Goal: Transaction & Acquisition: Subscribe to service/newsletter

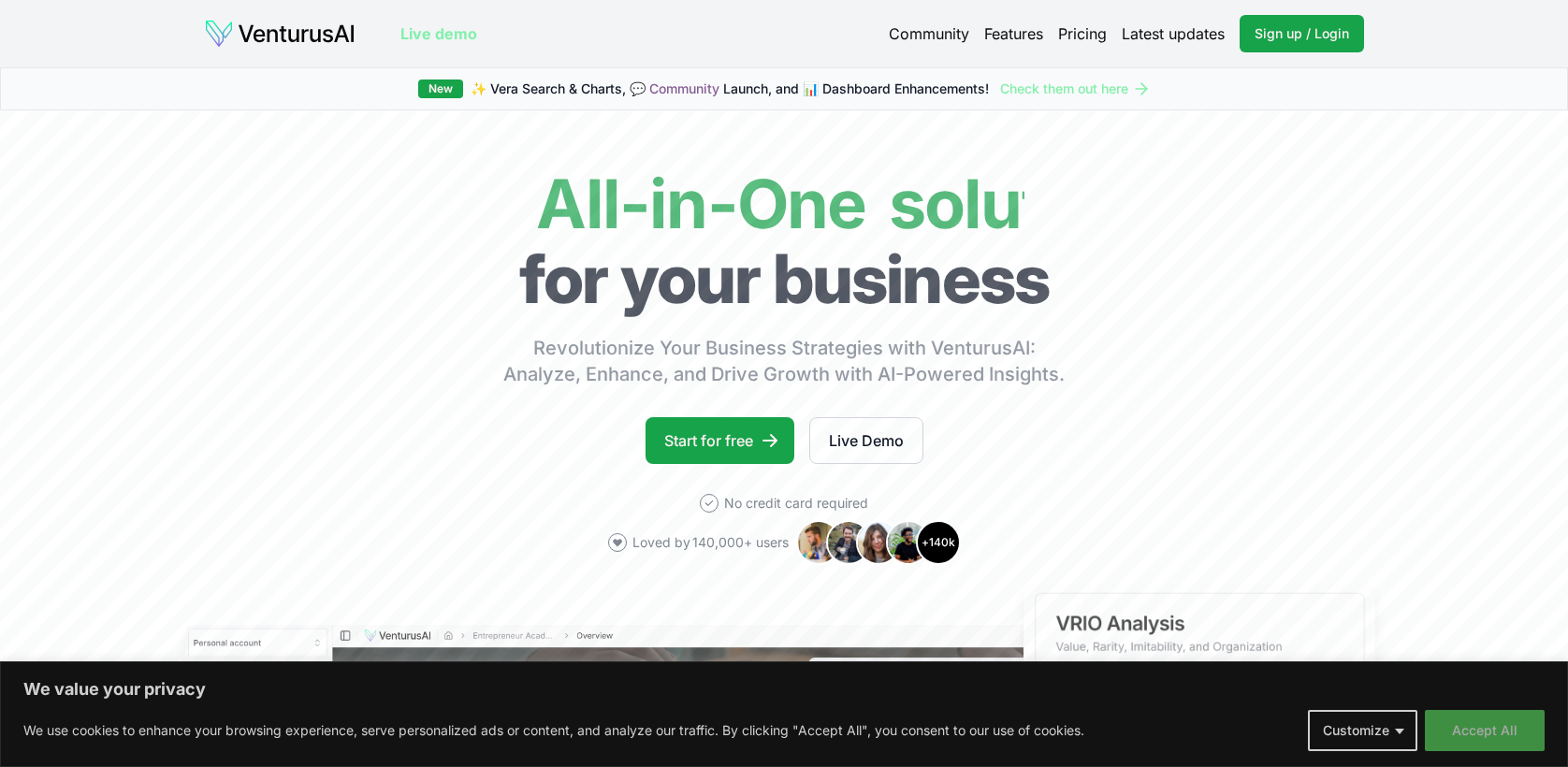
click at [1453, 722] on button "Accept All" at bounding box center [1484, 729] width 120 height 41
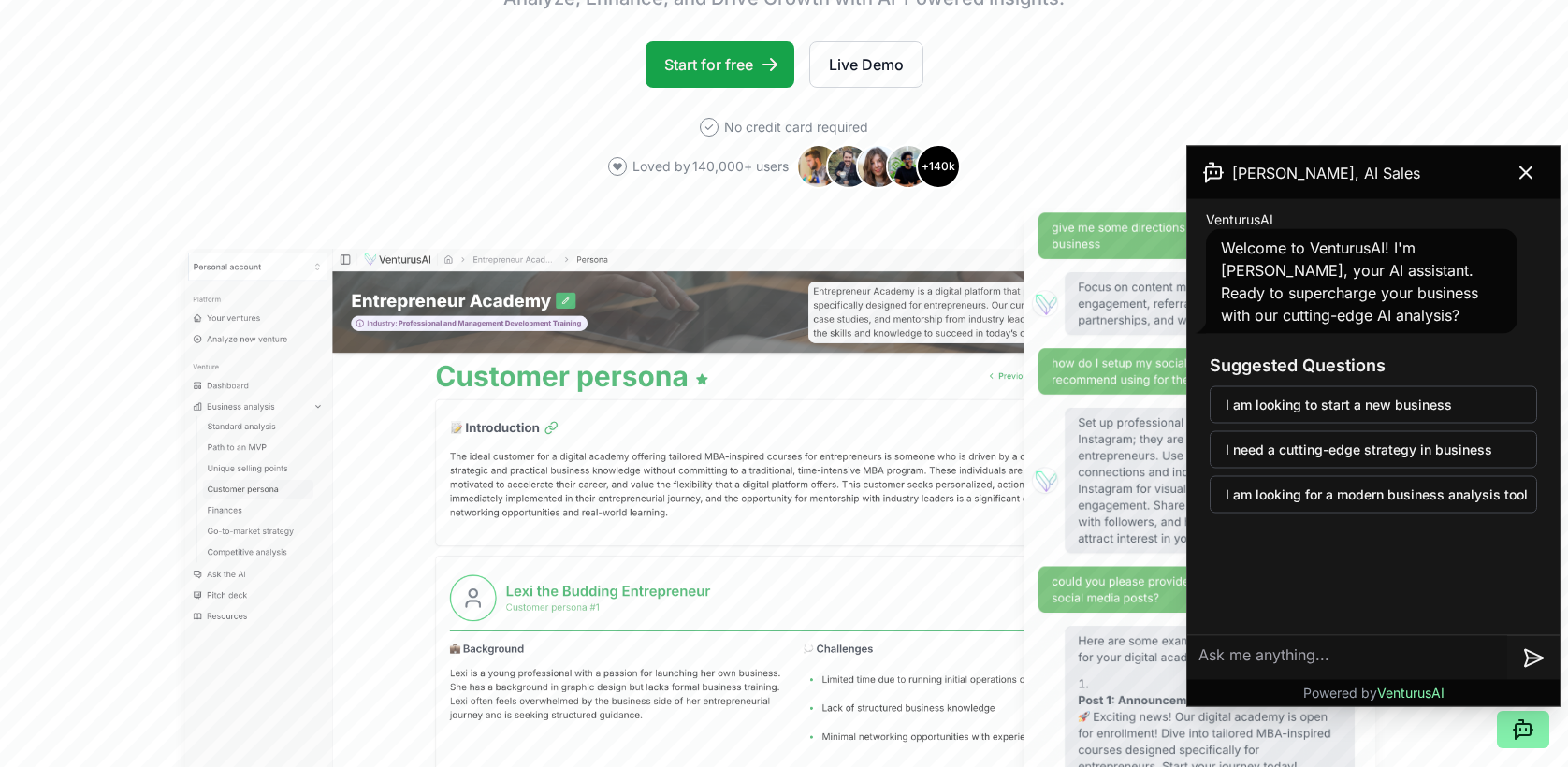
scroll to position [377, 0]
click at [1530, 178] on icon at bounding box center [1524, 173] width 11 height 11
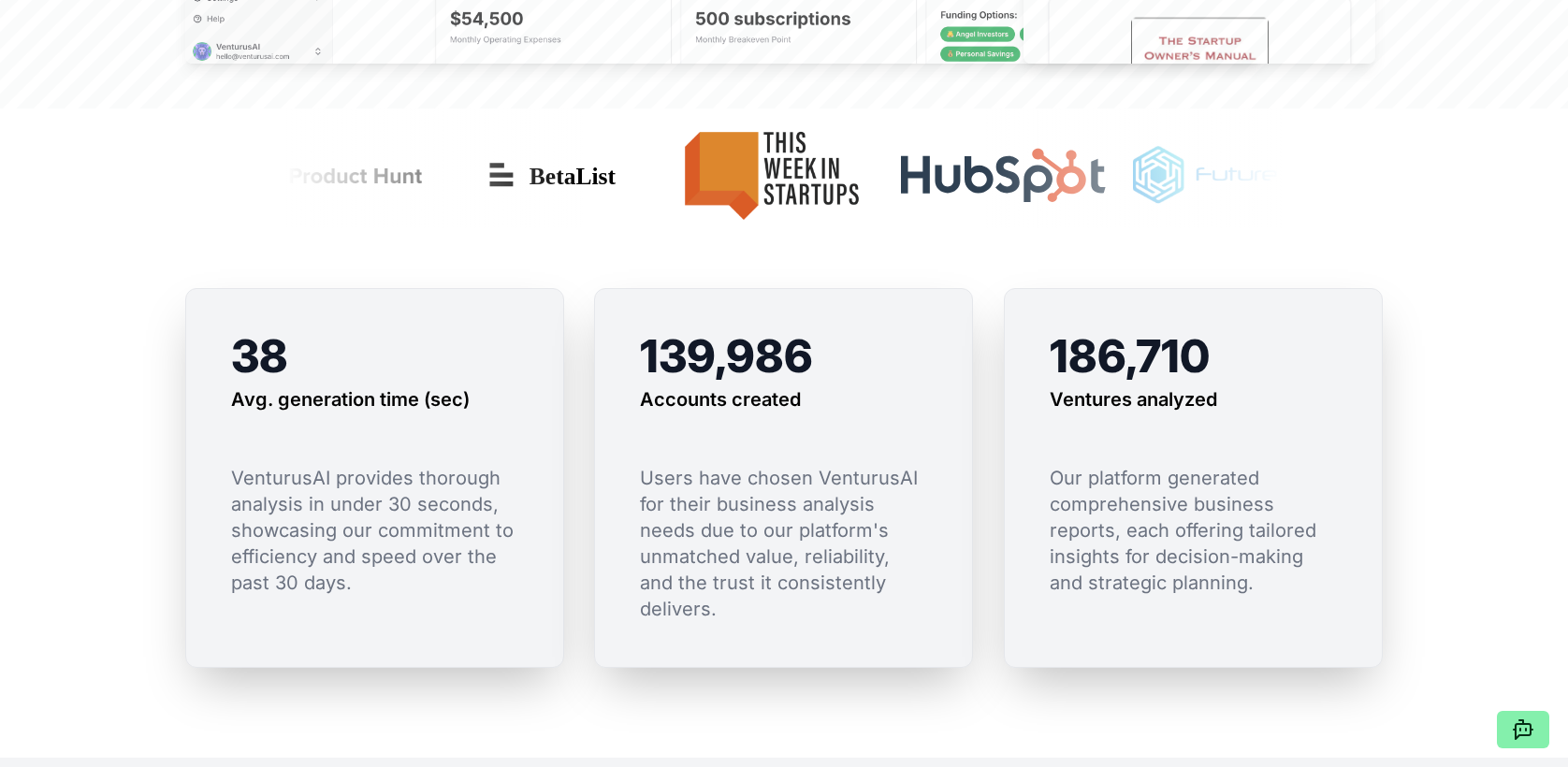
scroll to position [0, 0]
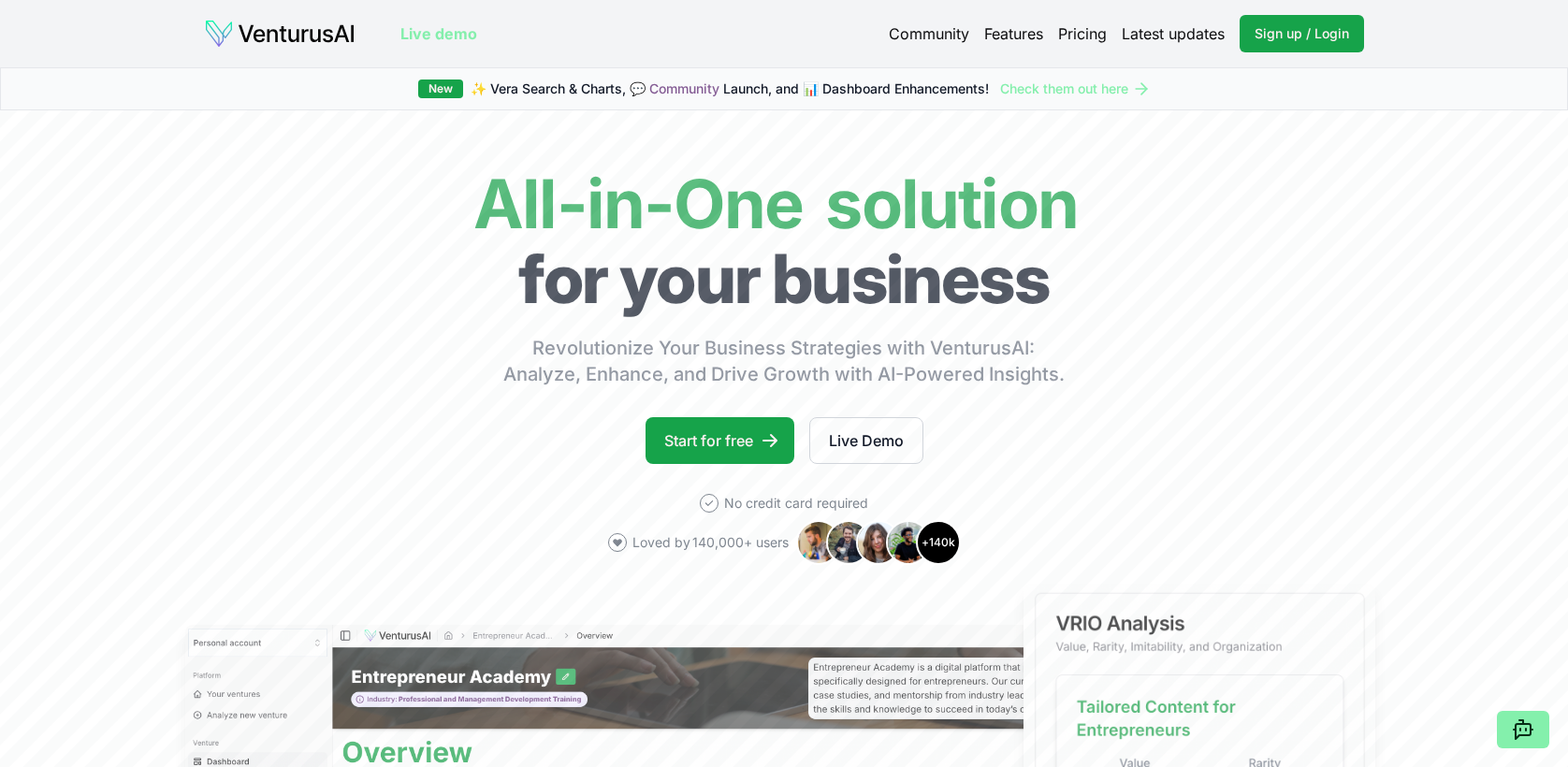
click at [1088, 35] on link "Pricing" at bounding box center [1082, 34] width 49 height 23
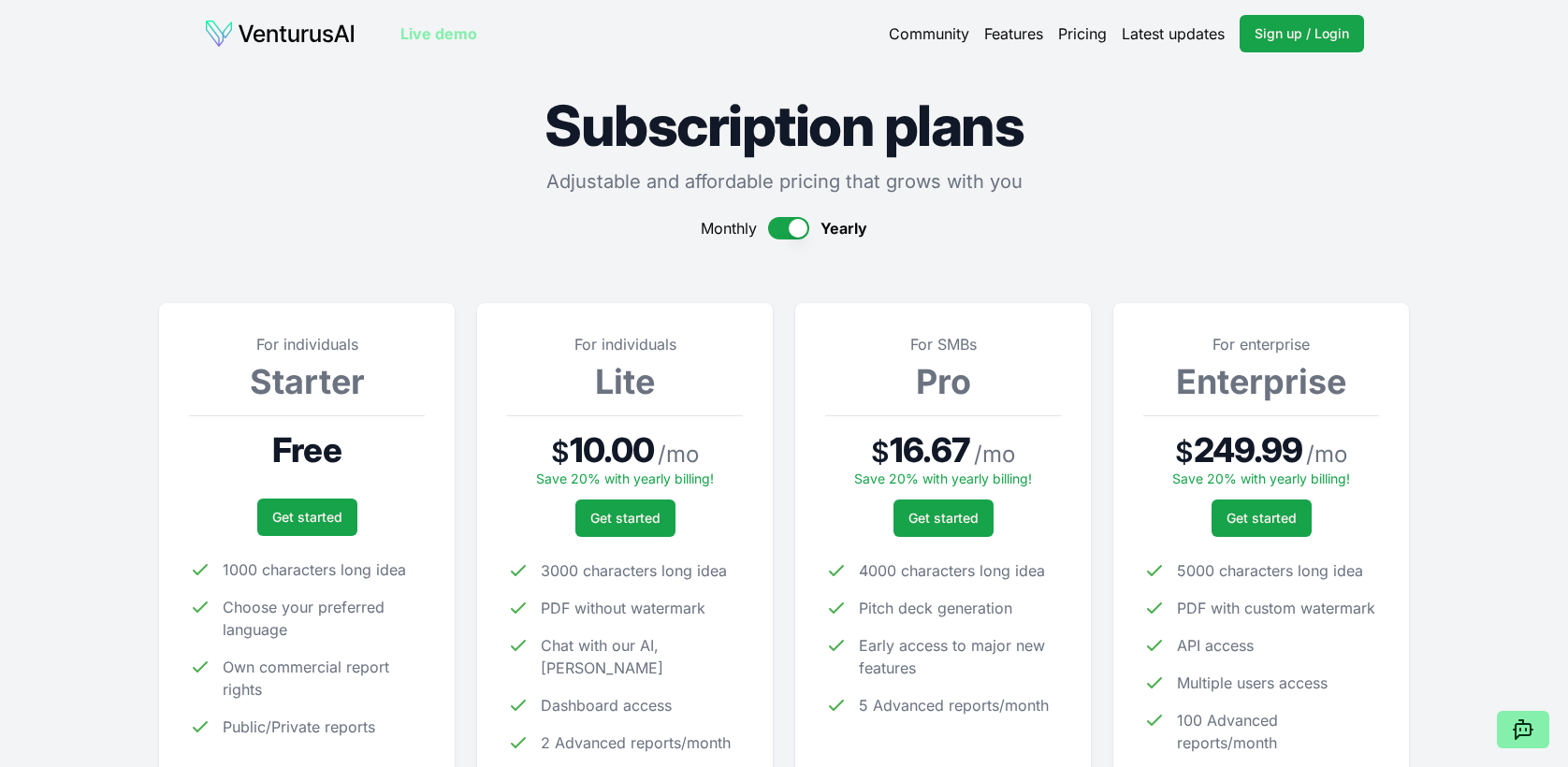
click at [789, 225] on button "button" at bounding box center [788, 228] width 41 height 23
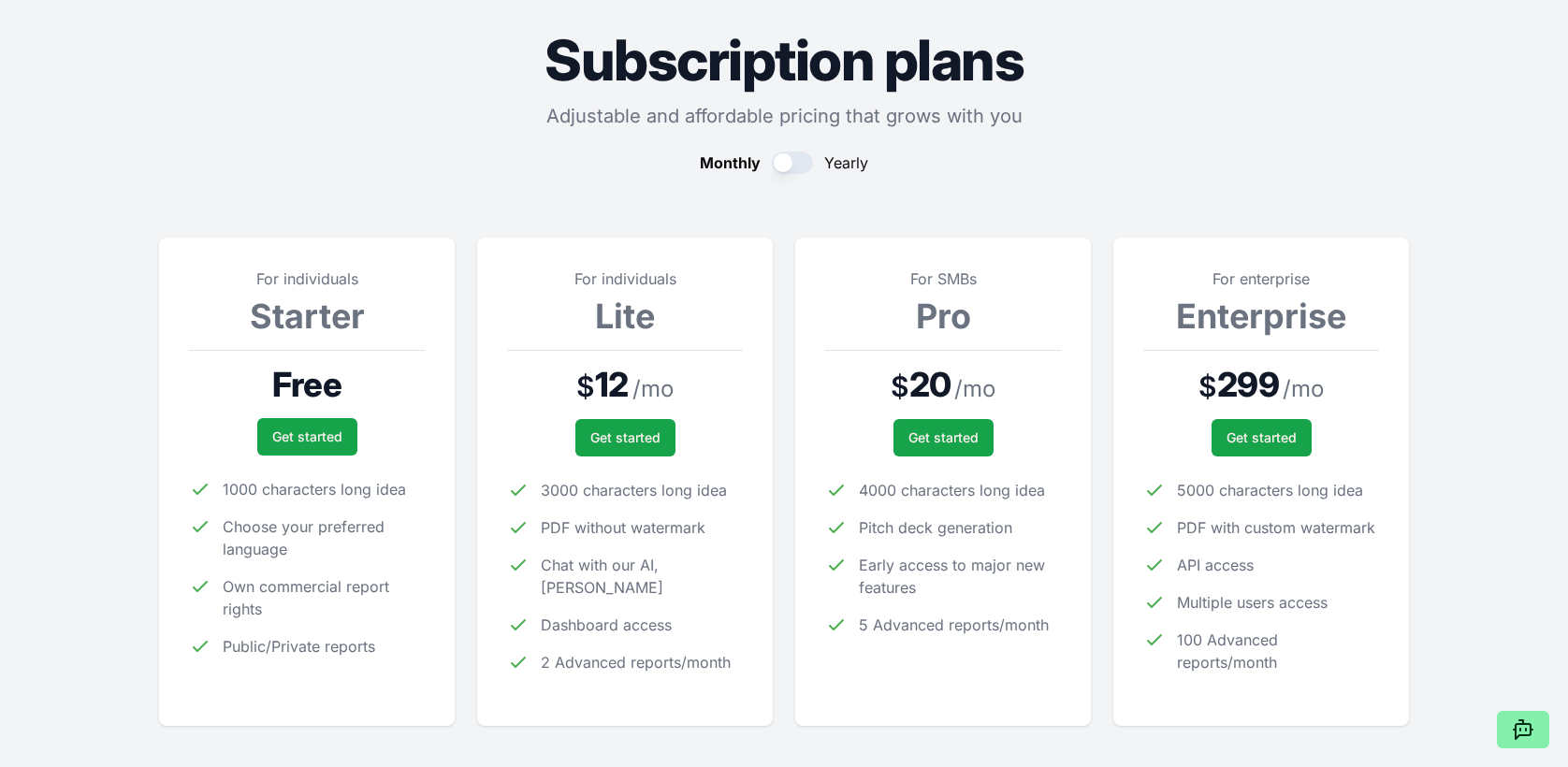
scroll to position [91, 0]
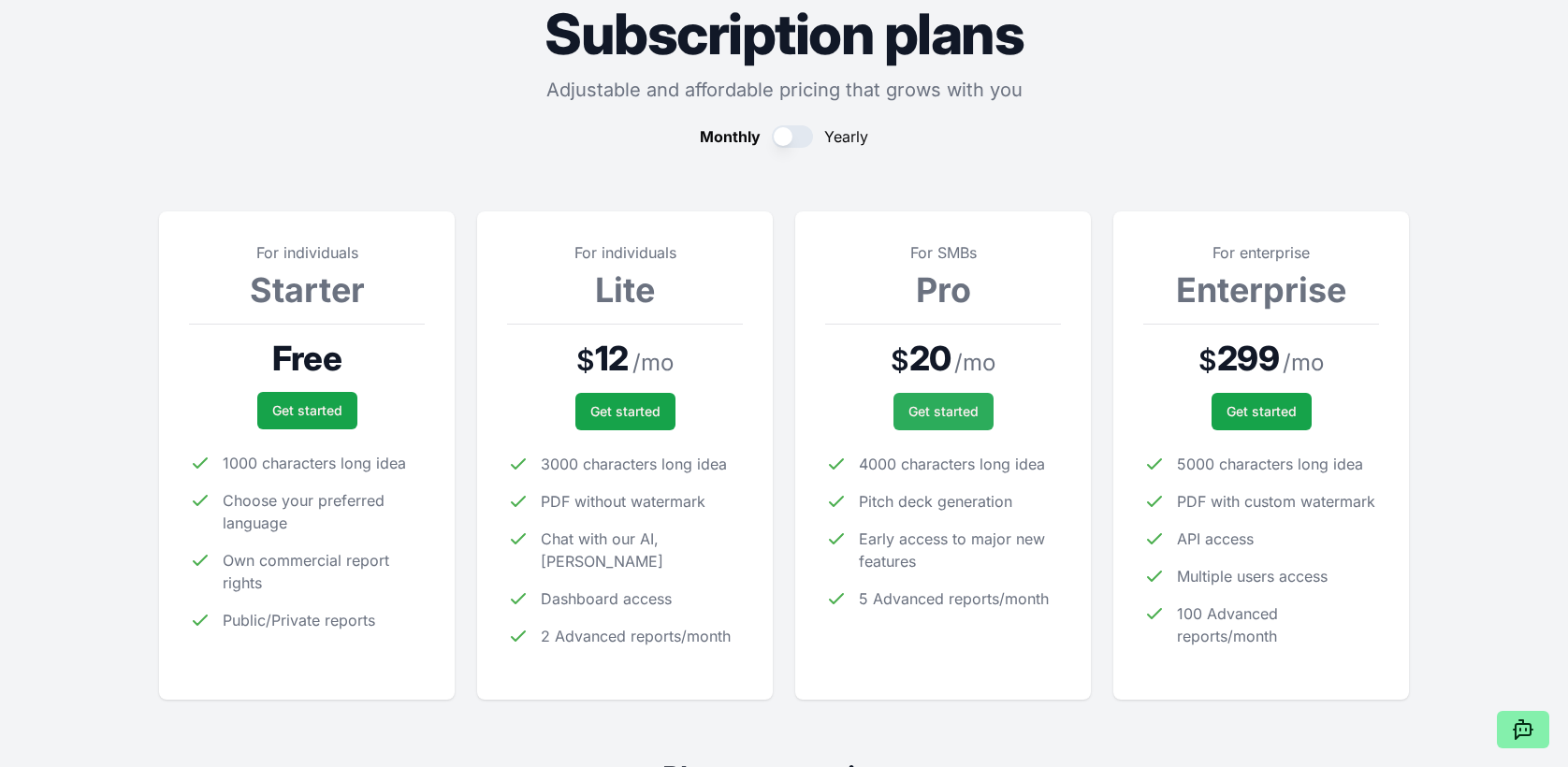
click at [977, 417] on link "Get started" at bounding box center [943, 412] width 100 height 38
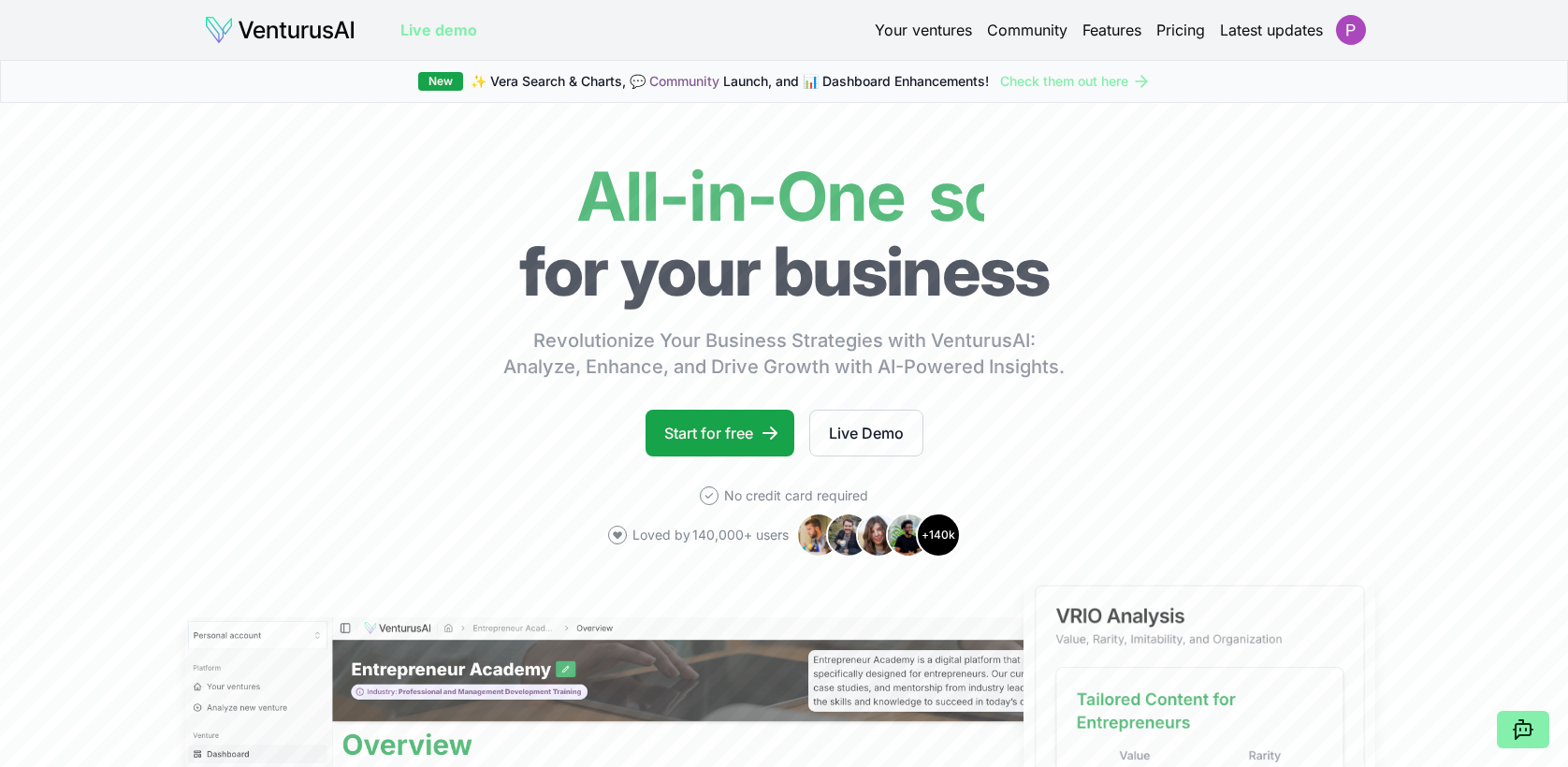
click at [1178, 27] on link "Pricing" at bounding box center [1180, 30] width 49 height 23
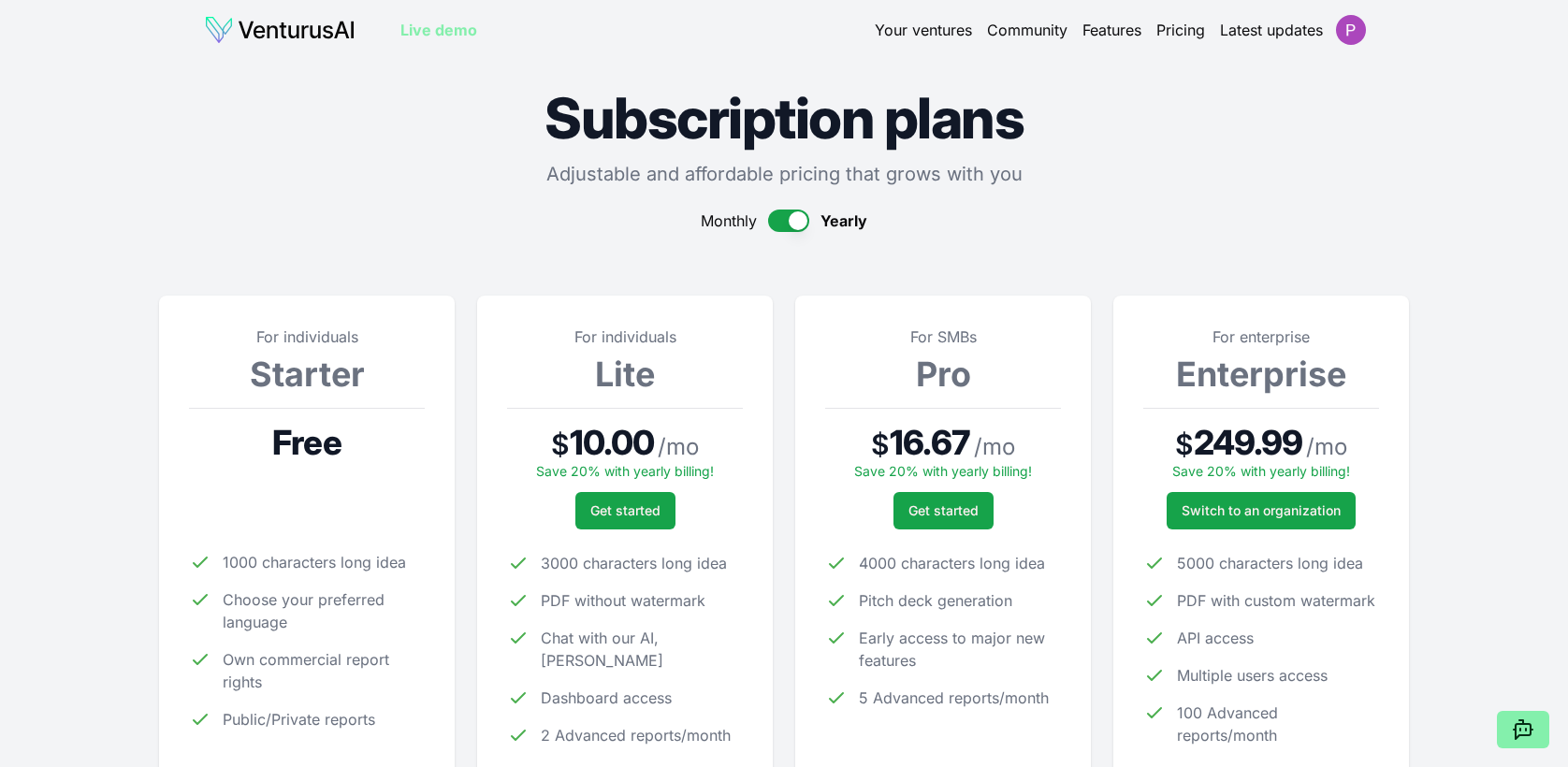
click at [780, 221] on button "button" at bounding box center [788, 220] width 41 height 23
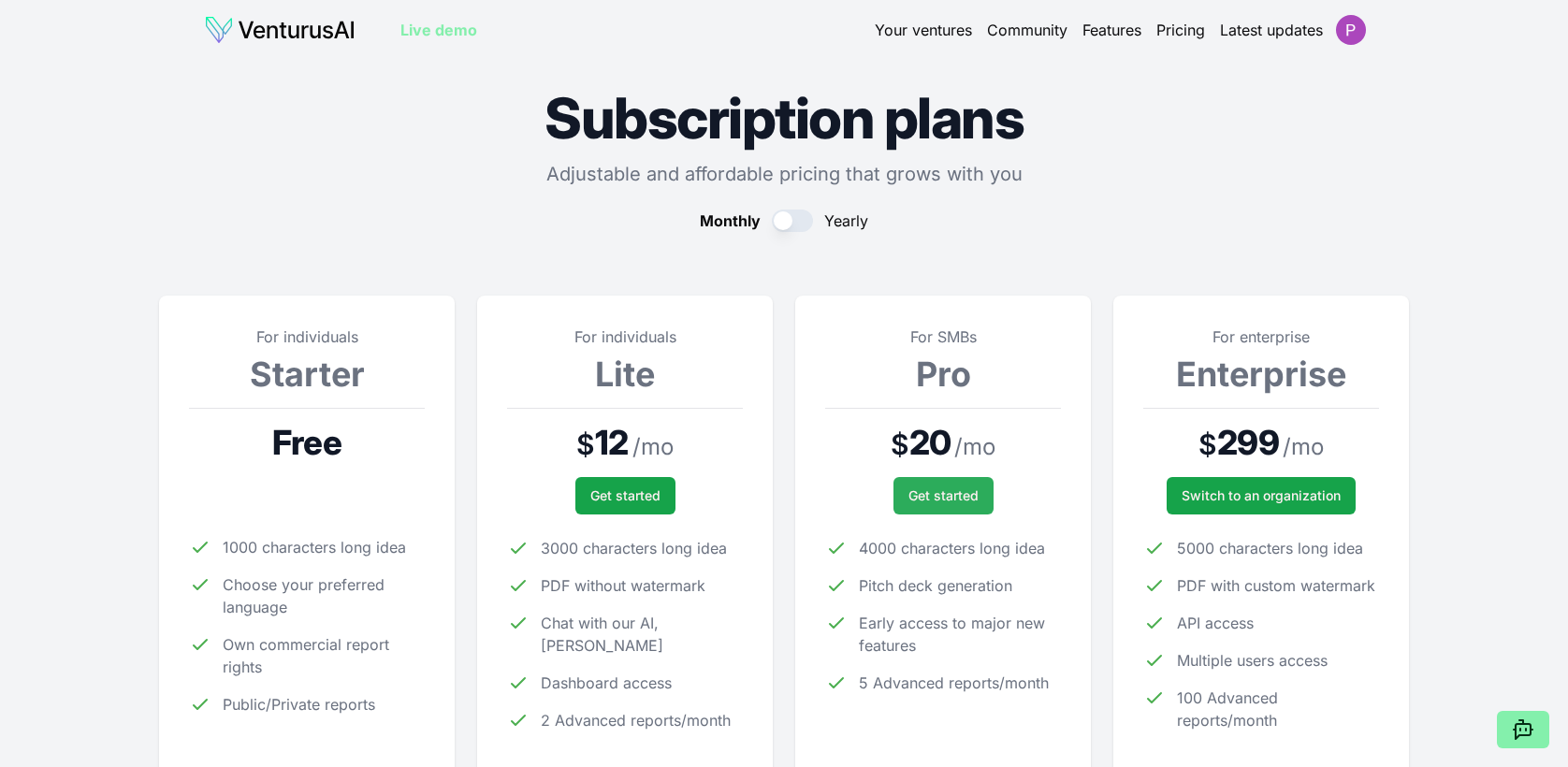
click at [946, 491] on span "Get started" at bounding box center [943, 495] width 70 height 19
